Goal: Information Seeking & Learning: Learn about a topic

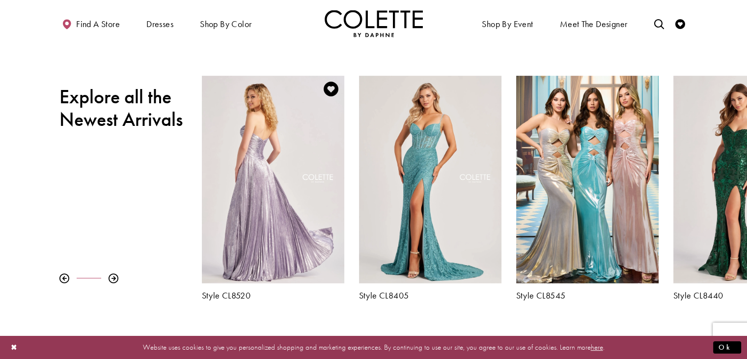
scroll to position [344, 0]
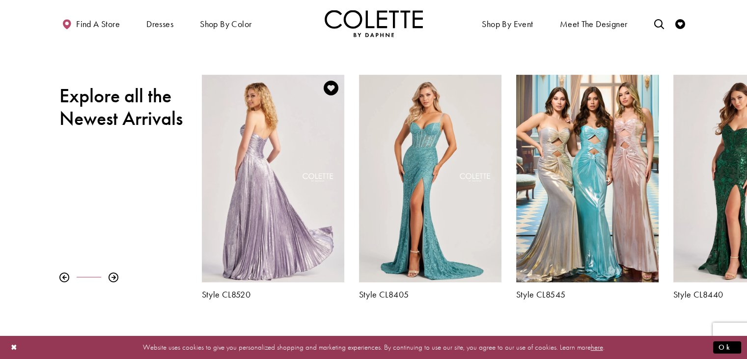
click at [233, 180] on div "Visit Colette by Daphne Style No. CL8520 Page" at bounding box center [273, 178] width 143 height 207
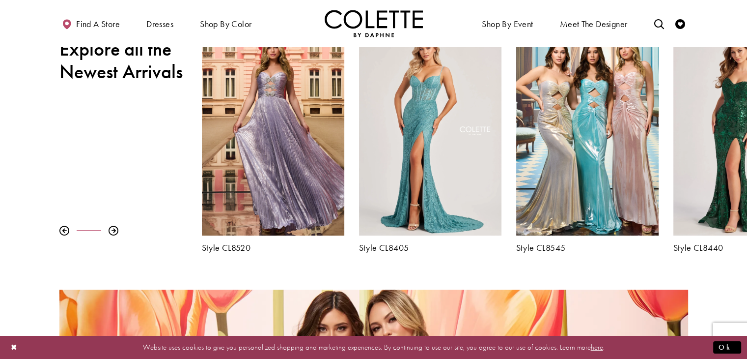
scroll to position [393, 0]
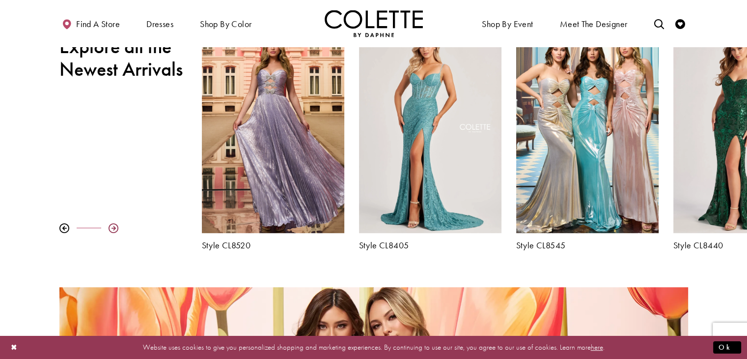
click at [113, 227] on div at bounding box center [114, 228] width 10 height 10
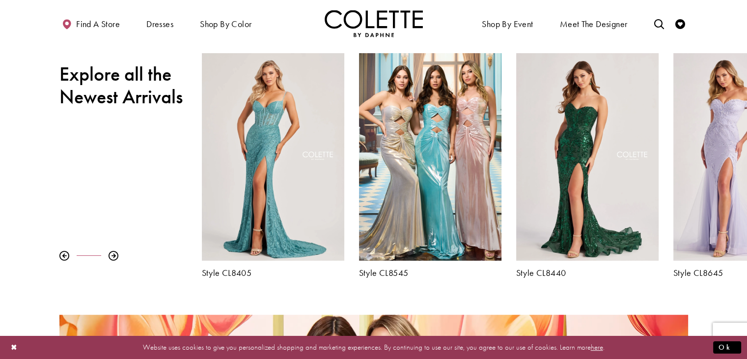
scroll to position [344, 0]
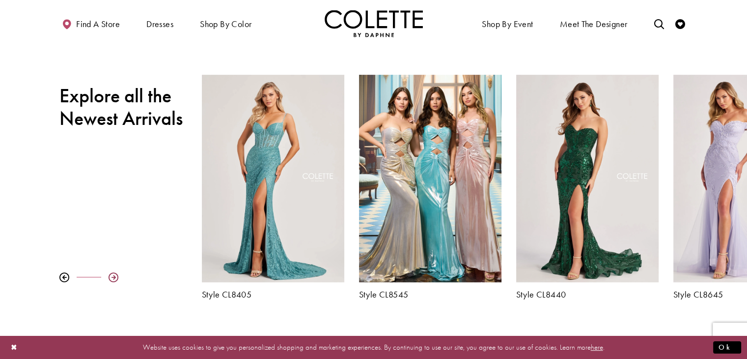
click at [111, 278] on div at bounding box center [114, 277] width 10 height 10
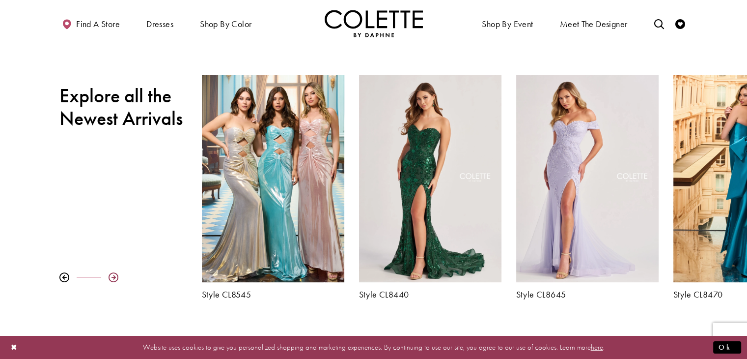
click at [111, 278] on div at bounding box center [114, 277] width 10 height 10
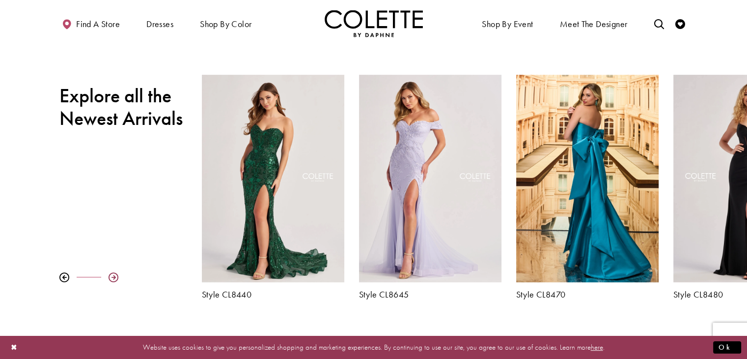
click at [111, 278] on div at bounding box center [114, 277] width 10 height 10
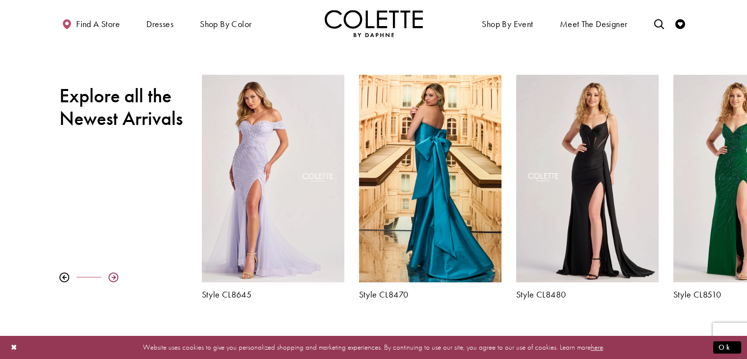
click at [111, 276] on div at bounding box center [114, 277] width 10 height 10
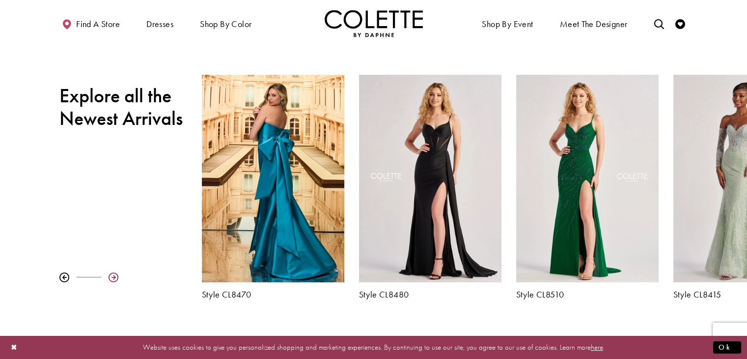
click at [111, 276] on div at bounding box center [114, 277] width 10 height 10
click at [111, 274] on div at bounding box center [114, 277] width 10 height 10
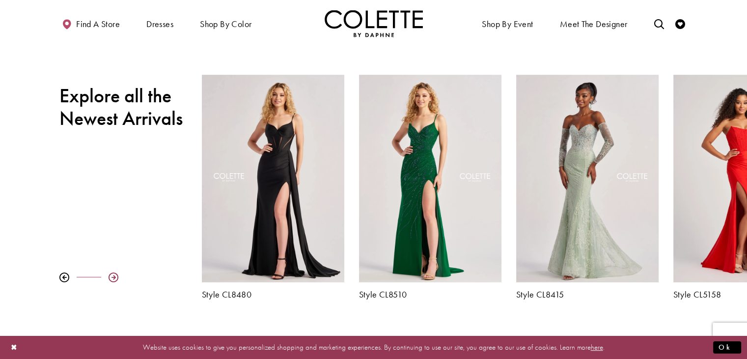
click at [111, 273] on div at bounding box center [114, 277] width 10 height 10
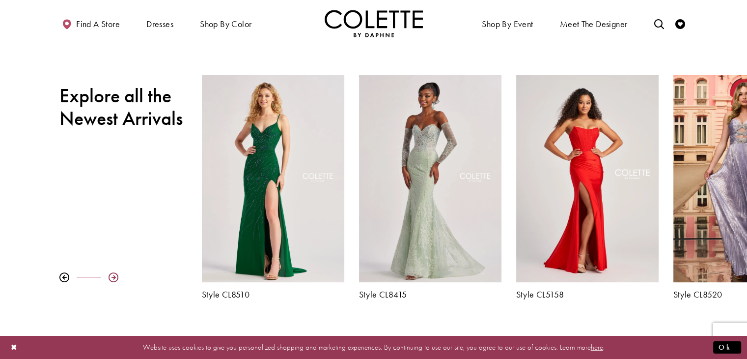
click at [111, 273] on div at bounding box center [114, 277] width 10 height 10
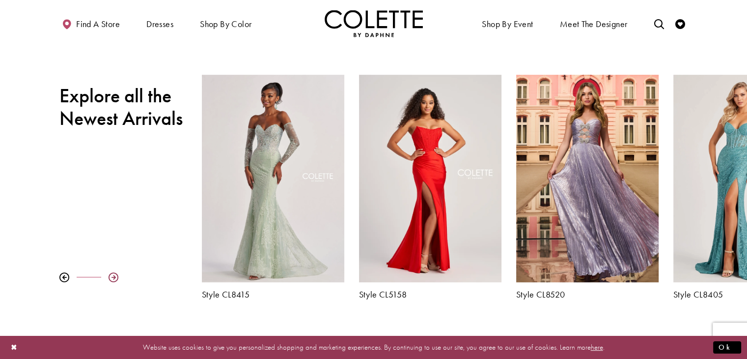
click at [111, 273] on div at bounding box center [114, 277] width 10 height 10
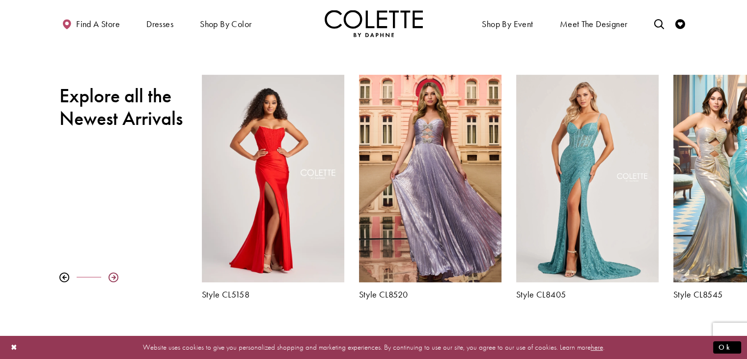
click at [111, 272] on div at bounding box center [114, 277] width 10 height 10
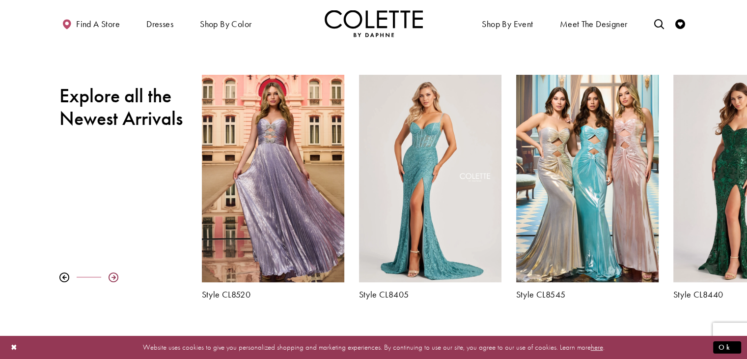
click at [111, 272] on div at bounding box center [114, 277] width 10 height 10
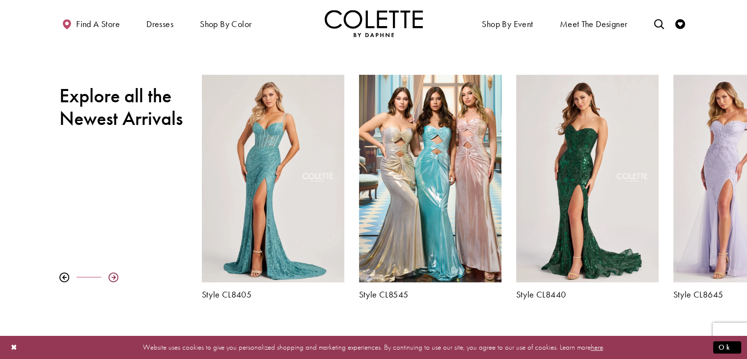
click at [111, 272] on div at bounding box center [114, 277] width 10 height 10
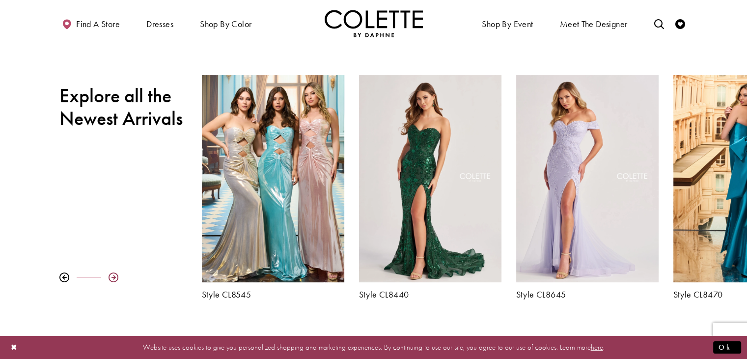
click at [111, 272] on div at bounding box center [114, 277] width 10 height 10
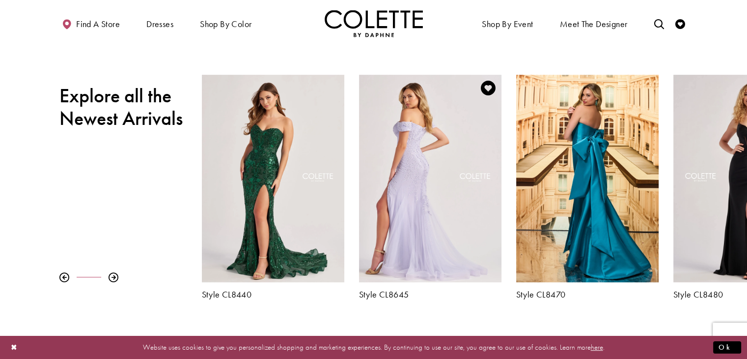
drag, startPoint x: 111, startPoint y: 272, endPoint x: 418, endPoint y: 224, distance: 311.4
click at [417, 227] on div "Visit Colette by Daphne Style No. CL8645 Page" at bounding box center [430, 178] width 143 height 207
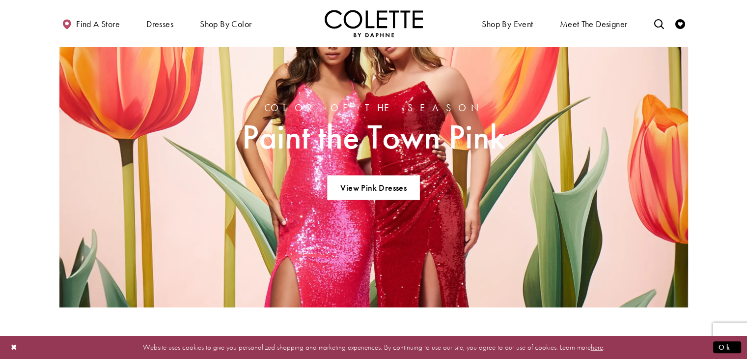
scroll to position [688, 0]
